Goal: Transaction & Acquisition: Purchase product/service

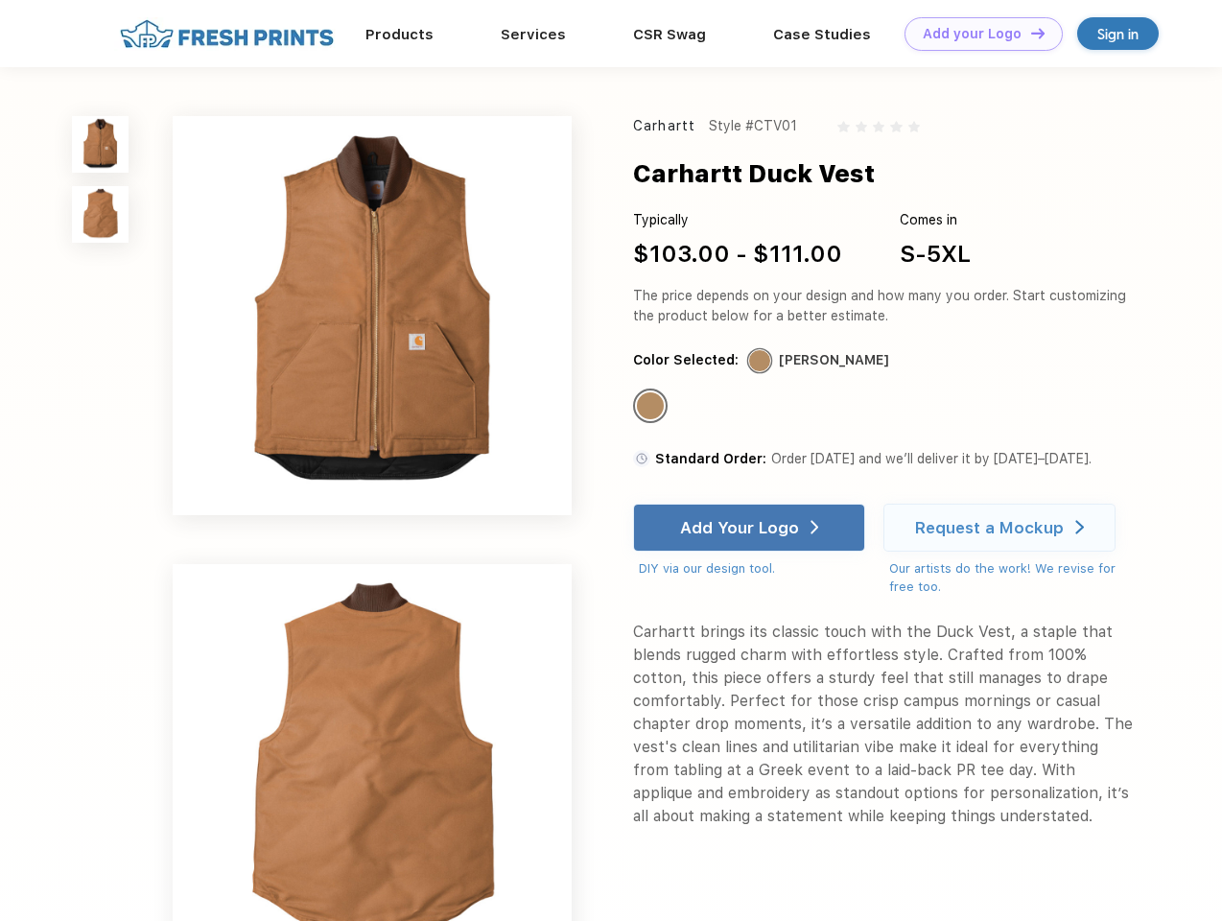
click at [976, 34] on link "Add your Logo Design Tool" at bounding box center [983, 34] width 158 height 34
click at [0, 0] on div "Design Tool" at bounding box center [0, 0] width 0 height 0
click at [1029, 33] on link "Add your Logo Design Tool" at bounding box center [983, 34] width 158 height 34
click at [101, 144] on img at bounding box center [100, 144] width 57 height 57
click at [101, 215] on img at bounding box center [100, 214] width 57 height 57
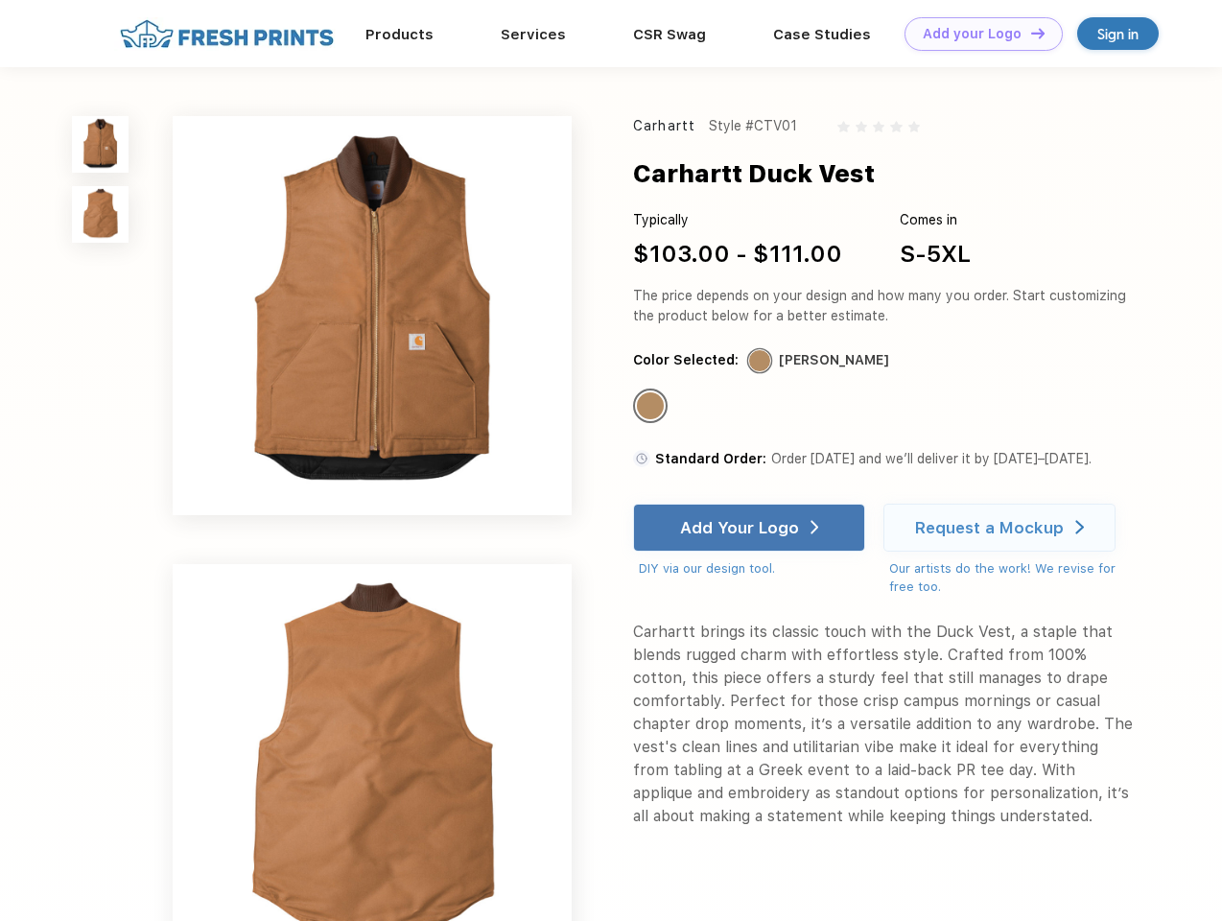
click at [652, 407] on div "Standard Color" at bounding box center [650, 405] width 27 height 27
click at [751, 528] on div "Add Your Logo" at bounding box center [739, 527] width 119 height 19
click at [1002, 528] on div "Request a Mockup" at bounding box center [989, 527] width 149 height 19
